Goal: Transaction & Acquisition: Download file/media

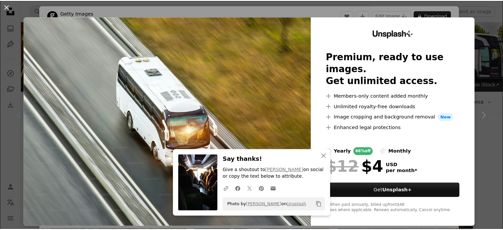
scroll to position [147, 0]
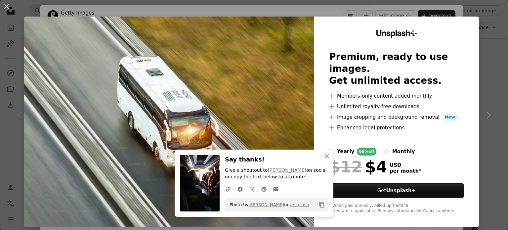
click at [8, 10] on button "An X shape" at bounding box center [7, 7] width 8 height 8
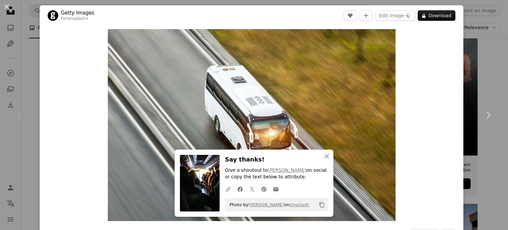
click at [8, 10] on button "An X shape" at bounding box center [7, 7] width 8 height 8
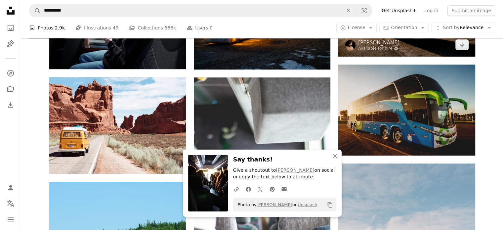
scroll to position [386, 0]
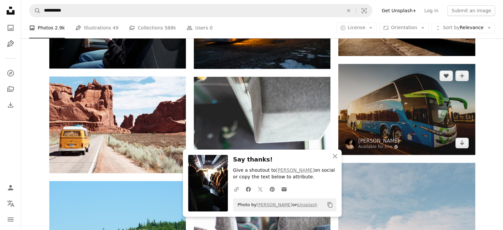
click at [411, 108] on img at bounding box center [407, 109] width 137 height 91
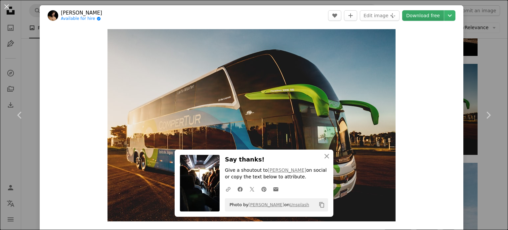
click at [421, 15] on link "Download free" at bounding box center [423, 15] width 42 height 11
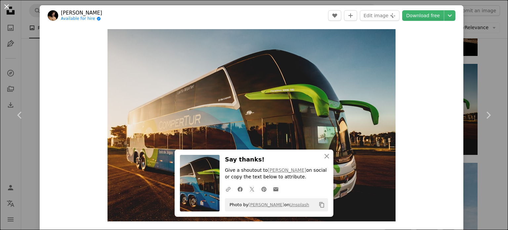
click at [5, 11] on button "An X shape" at bounding box center [7, 7] width 8 height 8
